Goal: Entertainment & Leisure: Consume media (video, audio)

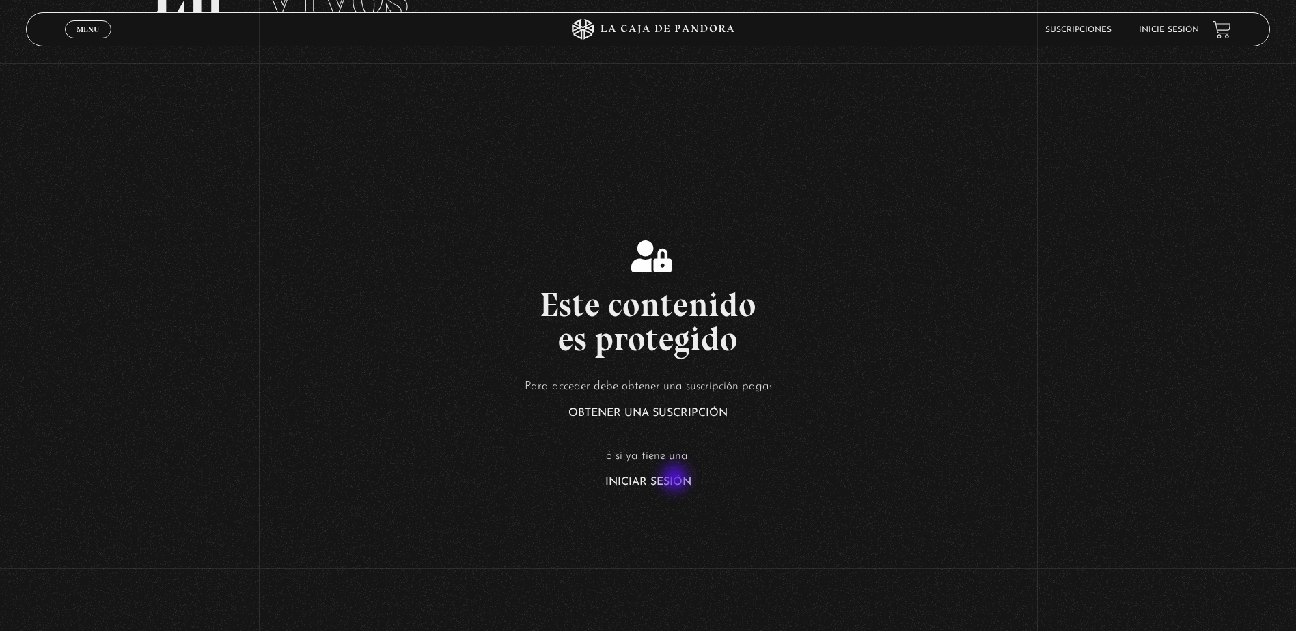
scroll to position [137, 0]
click at [666, 481] on link "Iniciar Sesión" at bounding box center [648, 480] width 86 height 11
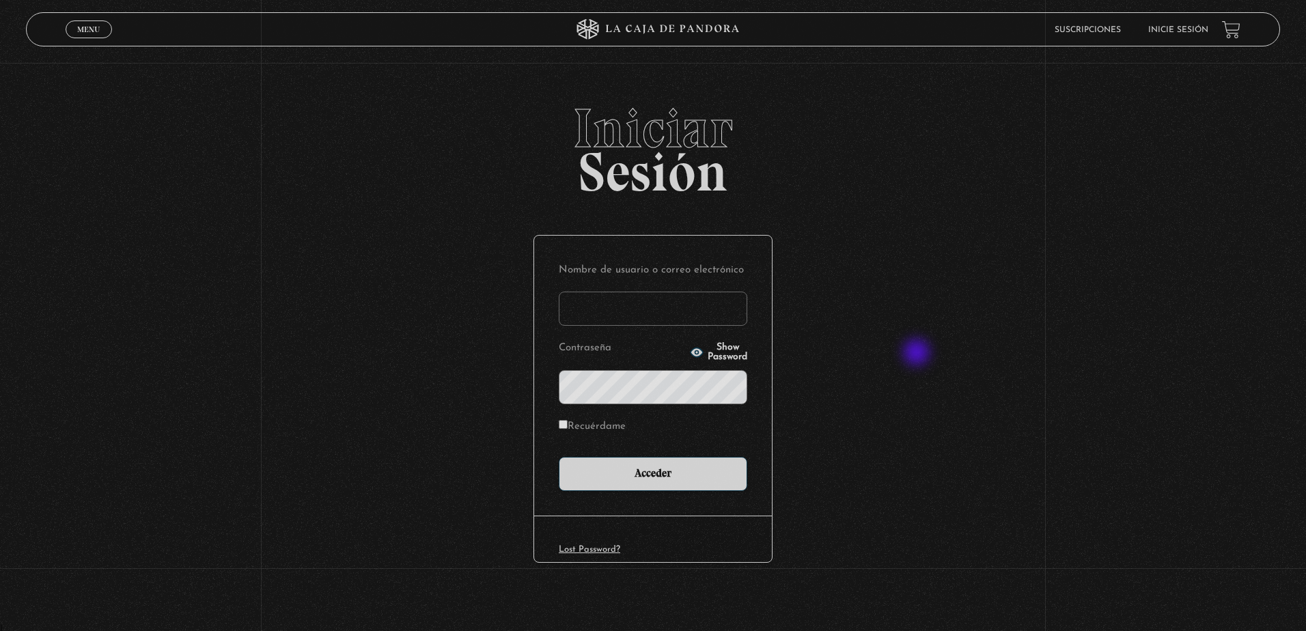
type input "ingrith.aguayo@gmail.com"
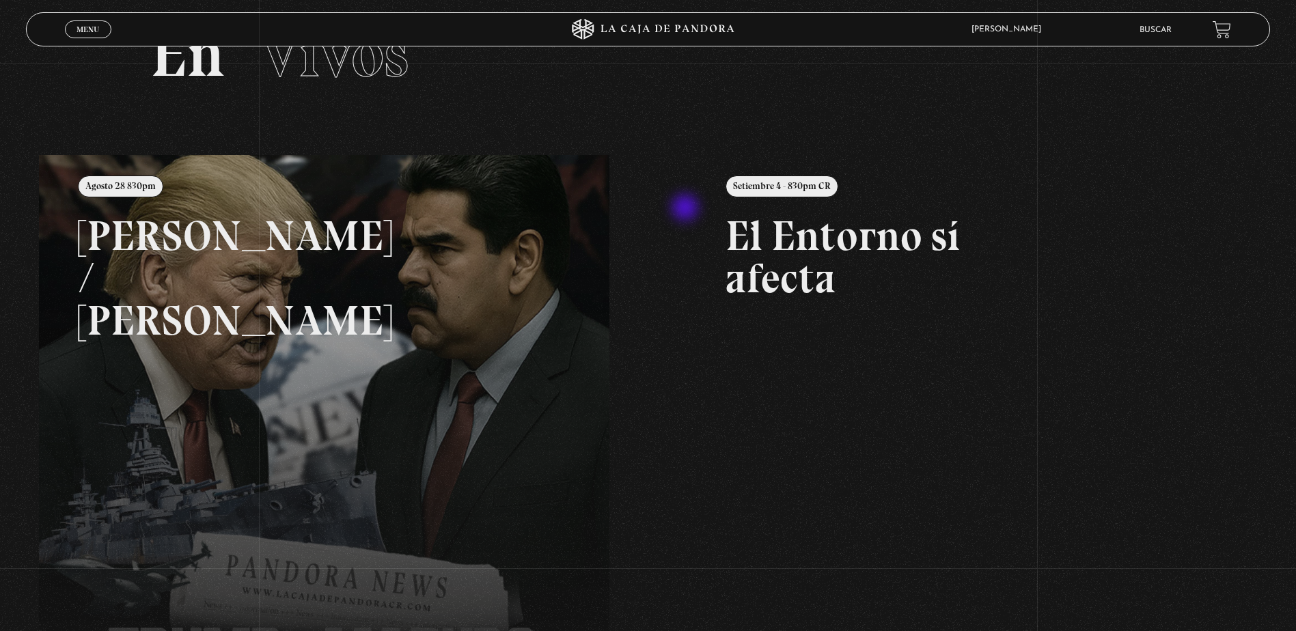
scroll to position [137, 0]
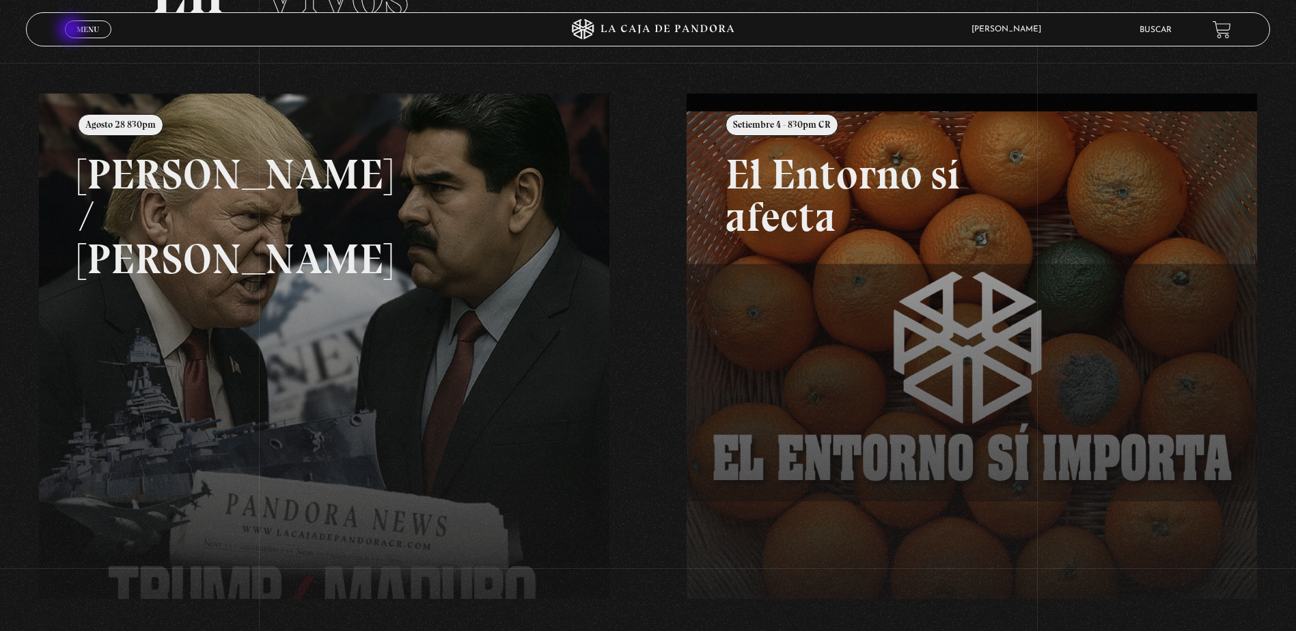
drag, startPoint x: 72, startPoint y: 31, endPoint x: 76, endPoint y: 48, distance: 17.6
click at [72, 31] on link "Menu Cerrar" at bounding box center [88, 29] width 46 height 18
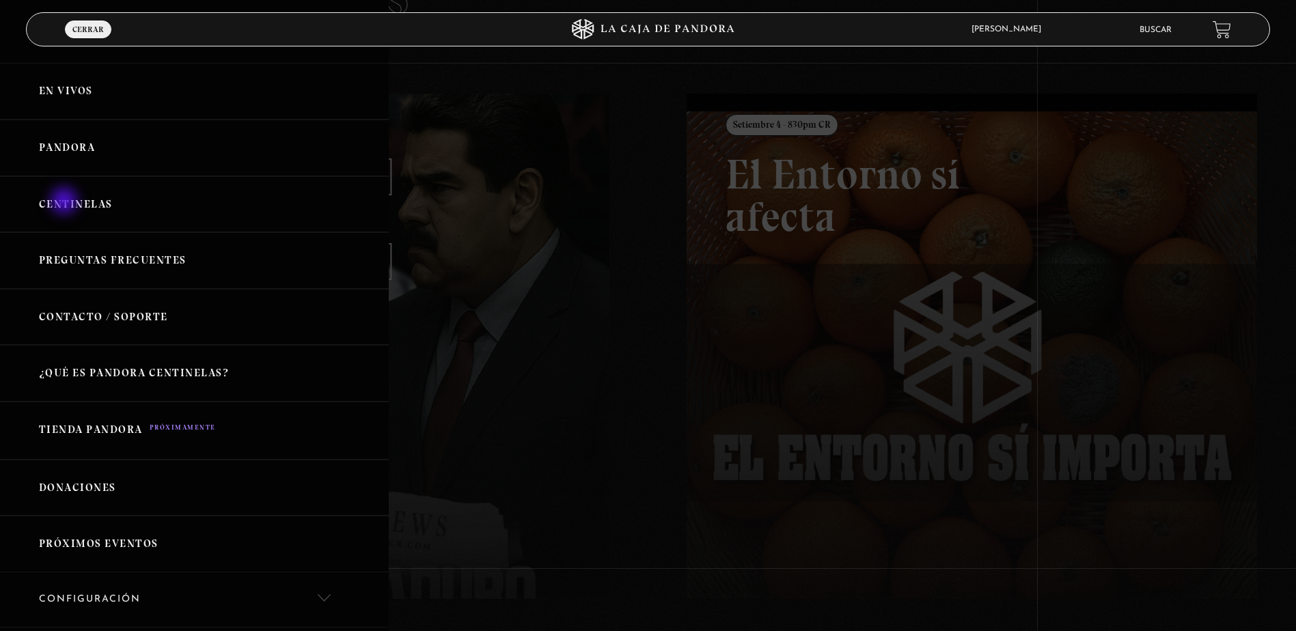
click at [66, 202] on link "Centinelas" at bounding box center [194, 204] width 389 height 57
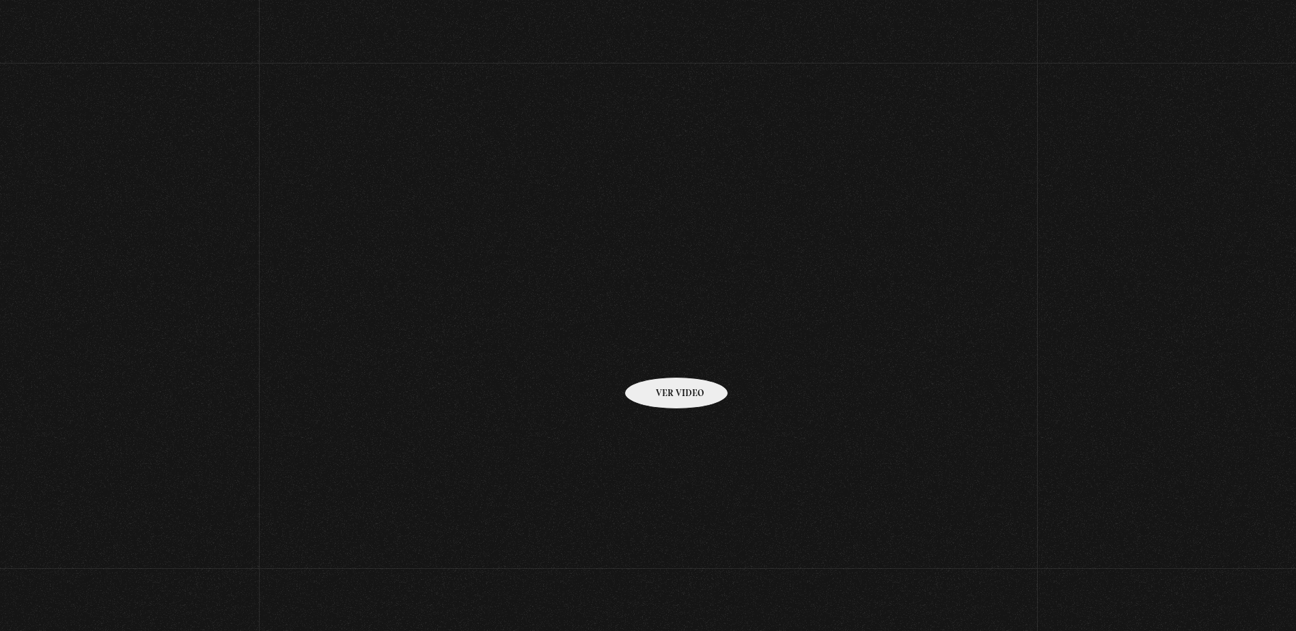
scroll to position [68, 0]
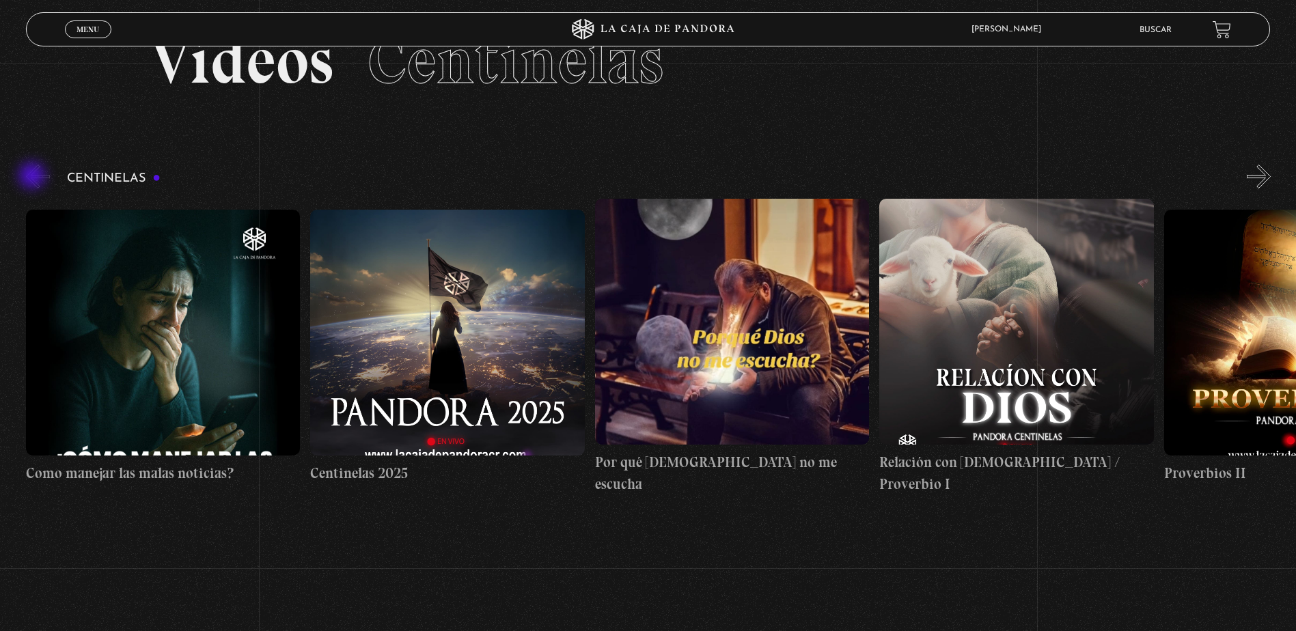
click at [33, 177] on button "«" at bounding box center [38, 177] width 24 height 24
click at [82, 38] on span "Cerrar" at bounding box center [88, 42] width 32 height 10
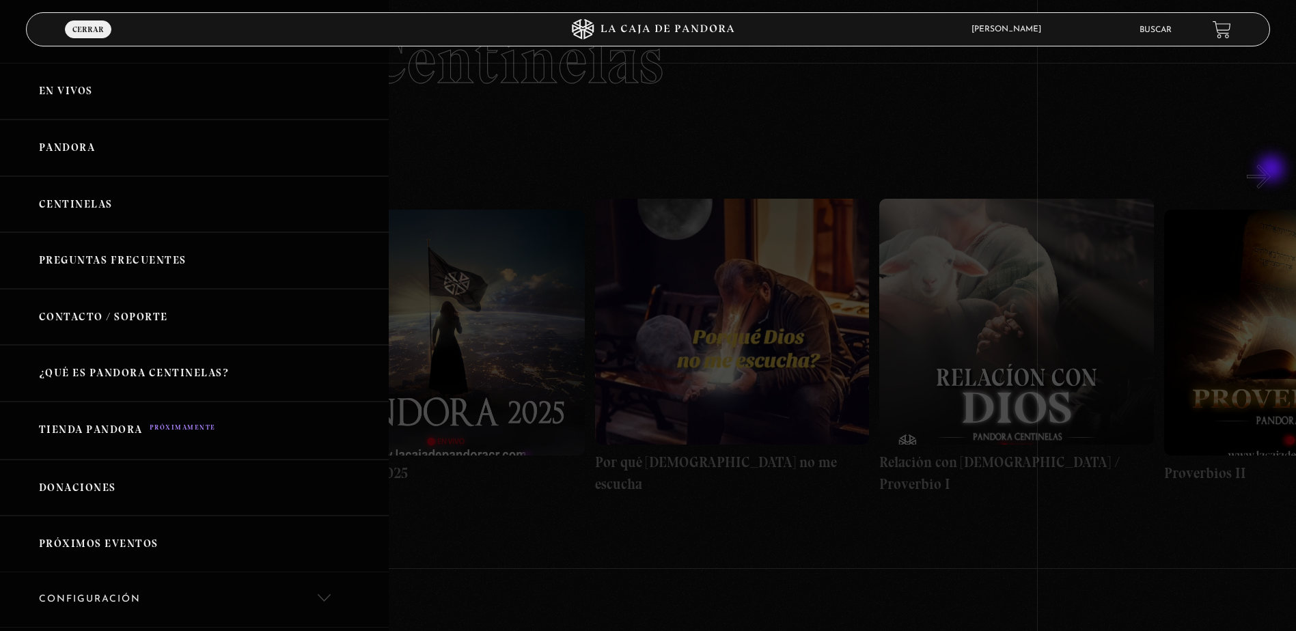
click at [1272, 171] on div at bounding box center [648, 315] width 1296 height 631
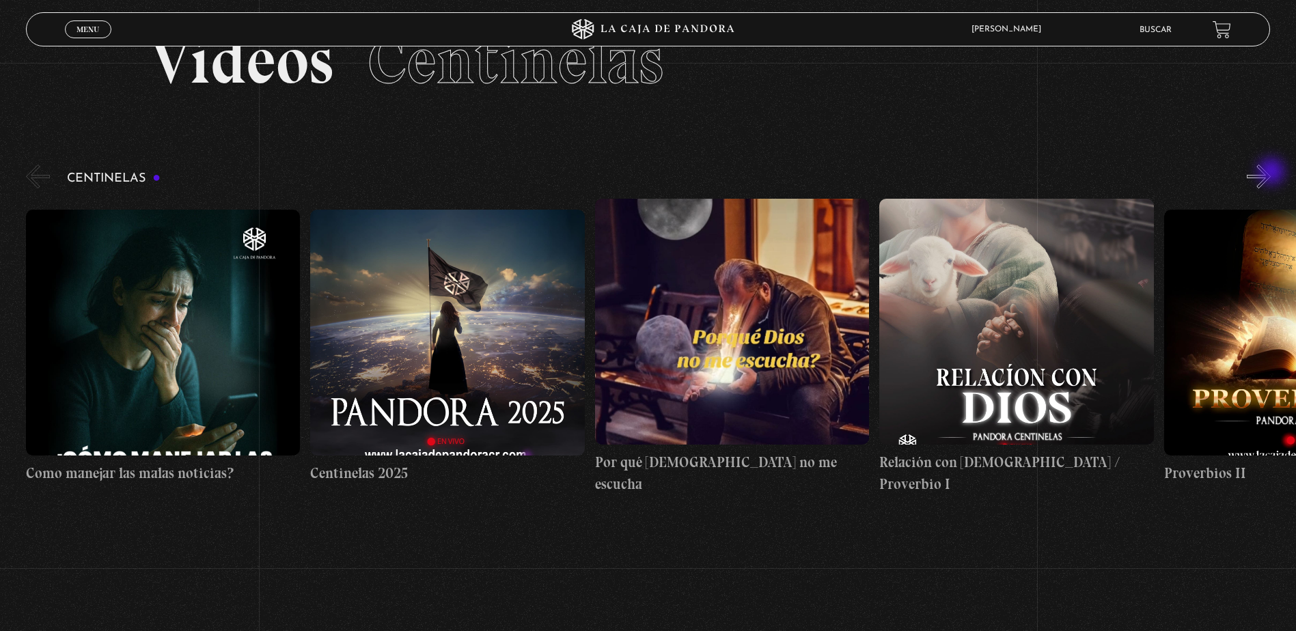
click at [1270, 173] on button "»" at bounding box center [1258, 177] width 24 height 24
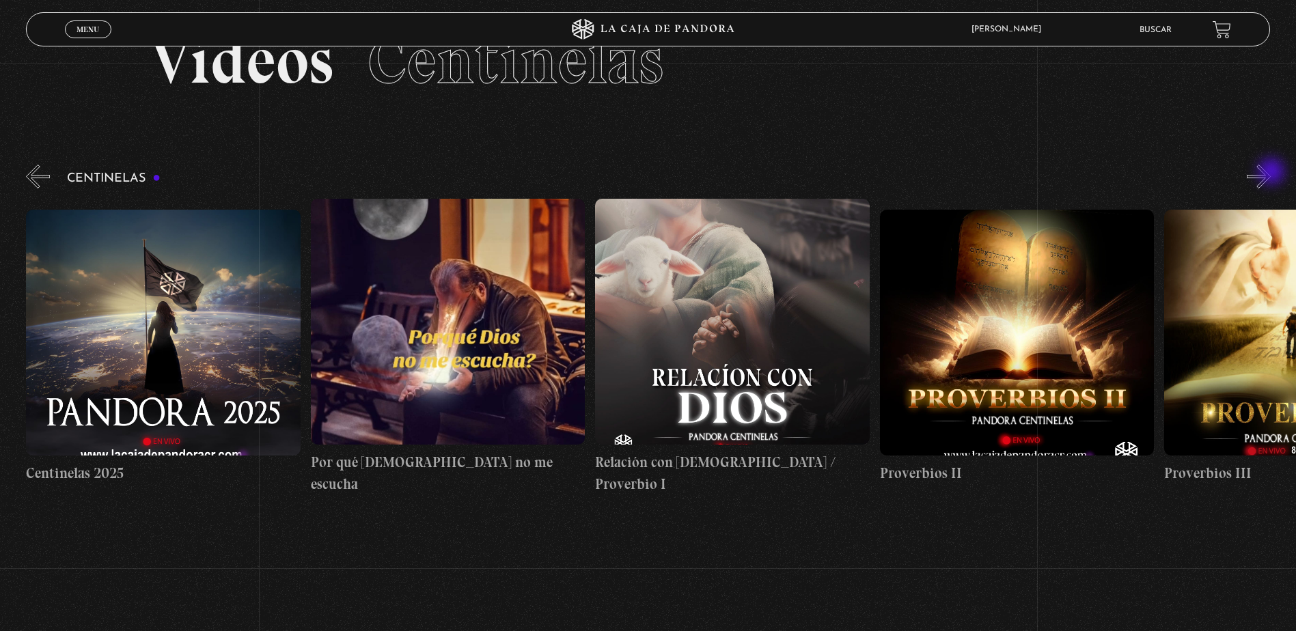
click at [1270, 173] on button "»" at bounding box center [1258, 177] width 24 height 24
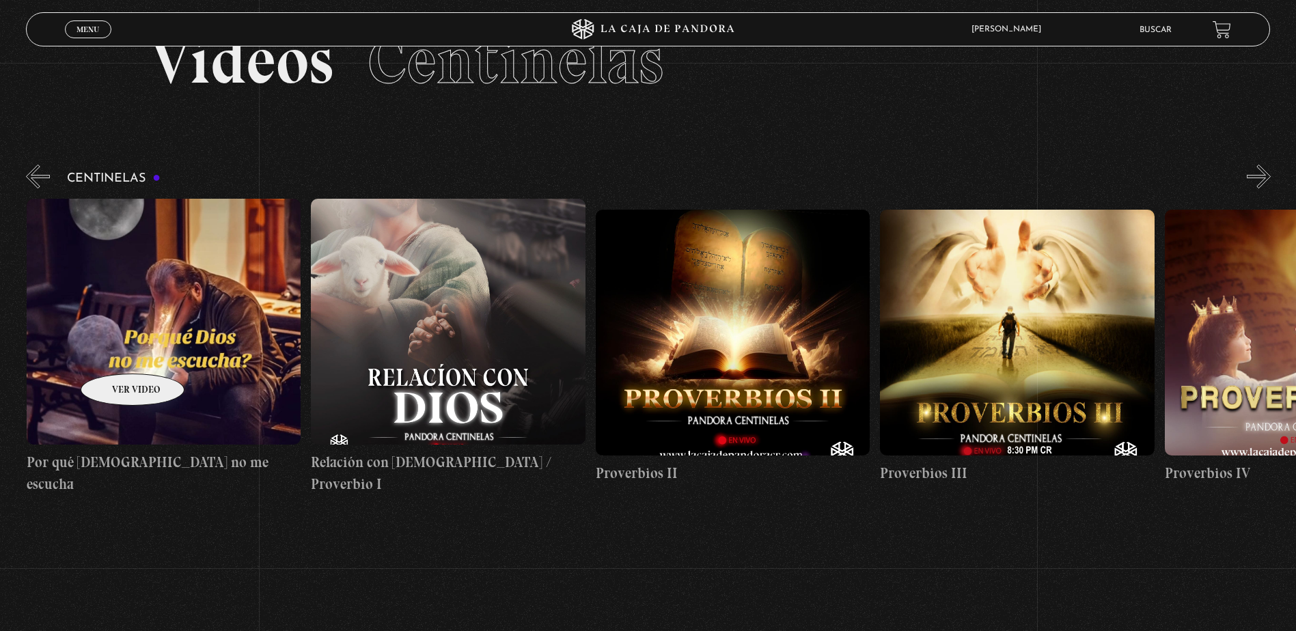
click at [115, 353] on figure at bounding box center [164, 322] width 274 height 246
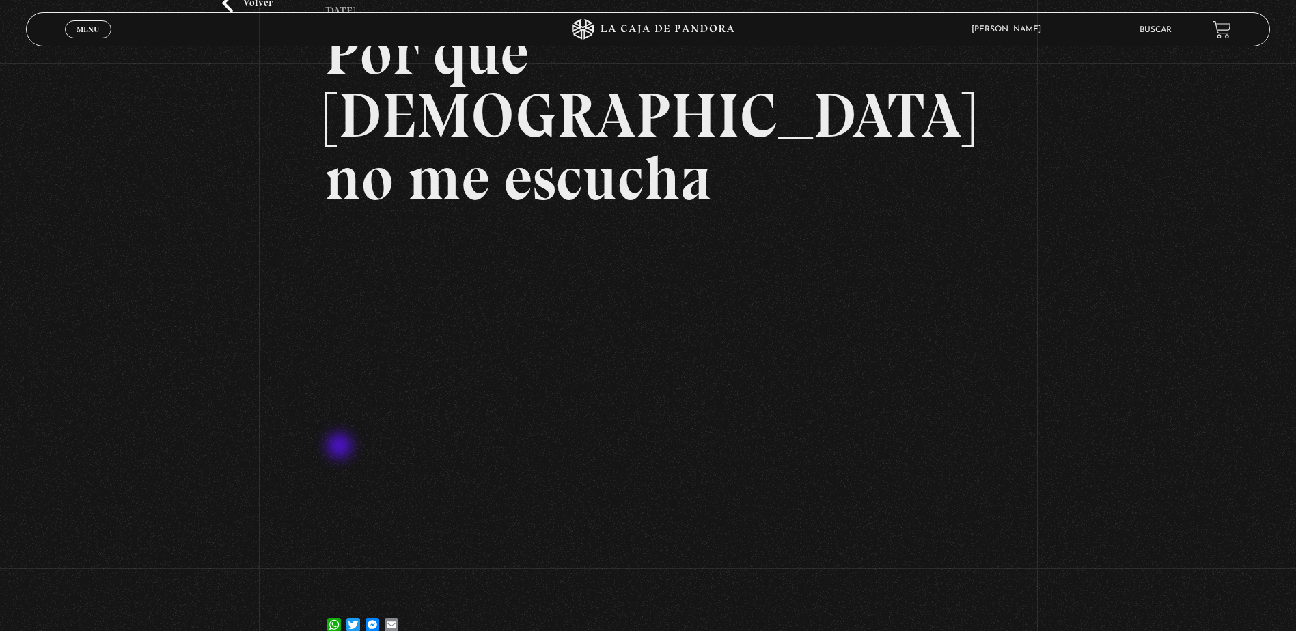
scroll to position [137, 0]
